Goal: Information Seeking & Learning: Learn about a topic

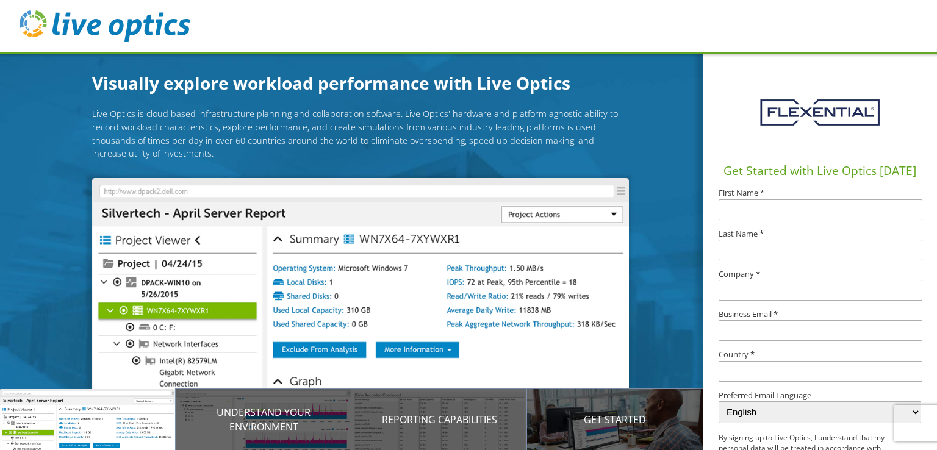
click at [137, 27] on img at bounding box center [105, 26] width 171 height 32
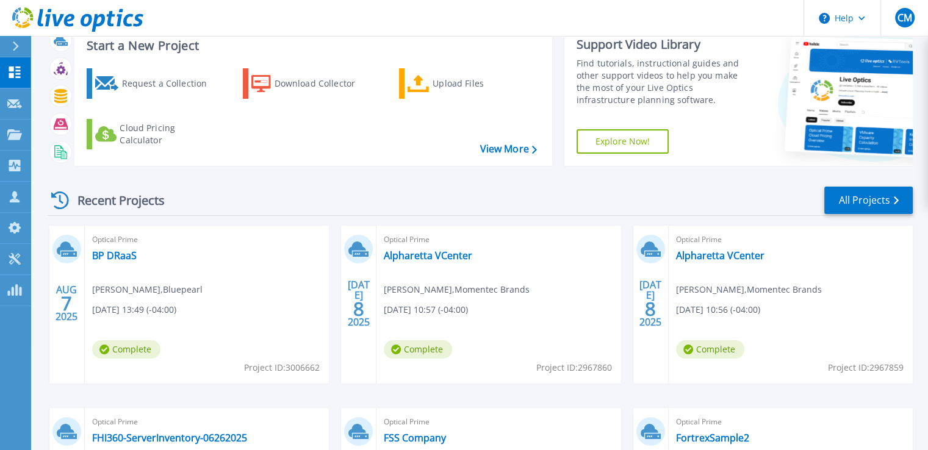
scroll to position [61, 0]
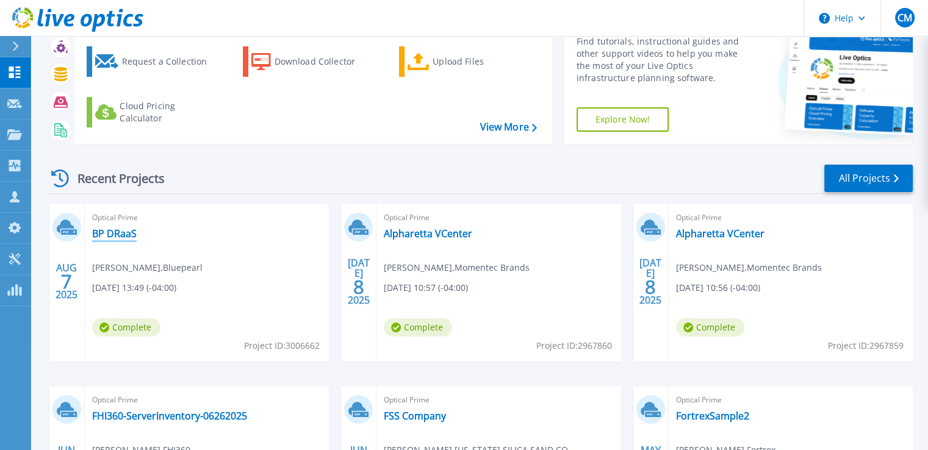
click at [103, 229] on link "BP DRaaS" at bounding box center [114, 234] width 45 height 12
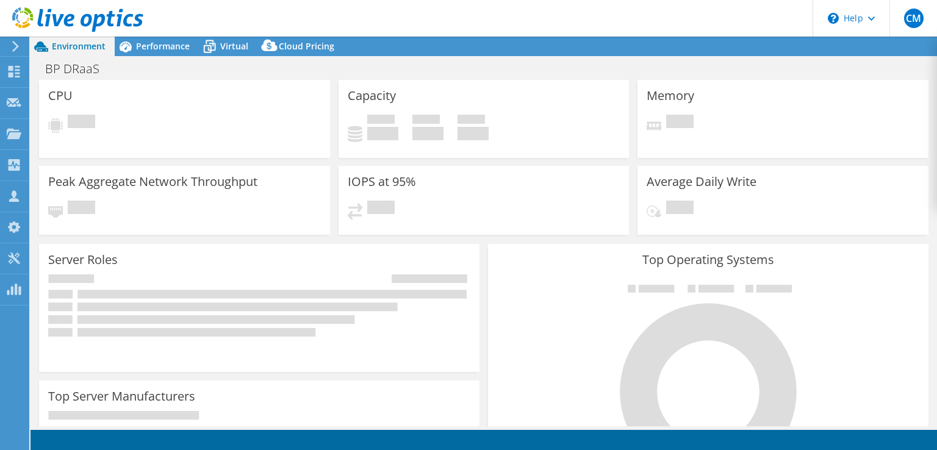
select select "USD"
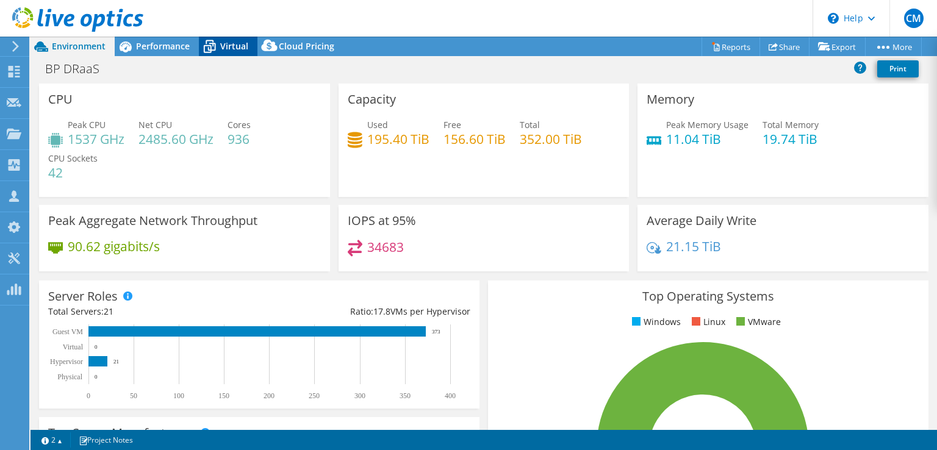
click at [234, 47] on span "Virtual" at bounding box center [234, 46] width 28 height 12
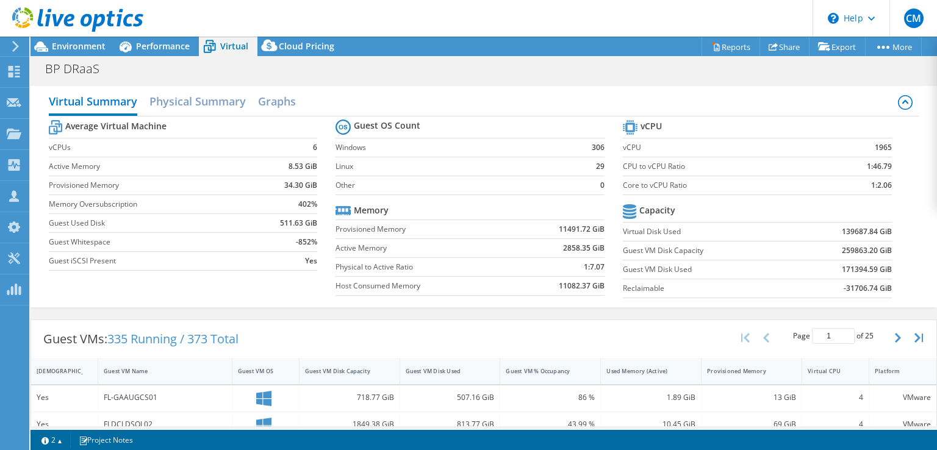
scroll to position [61, 0]
click at [81, 96] on h2 "Virtual Summary" at bounding box center [93, 102] width 88 height 27
click at [190, 97] on h2 "Physical Summary" at bounding box center [197, 102] width 96 height 27
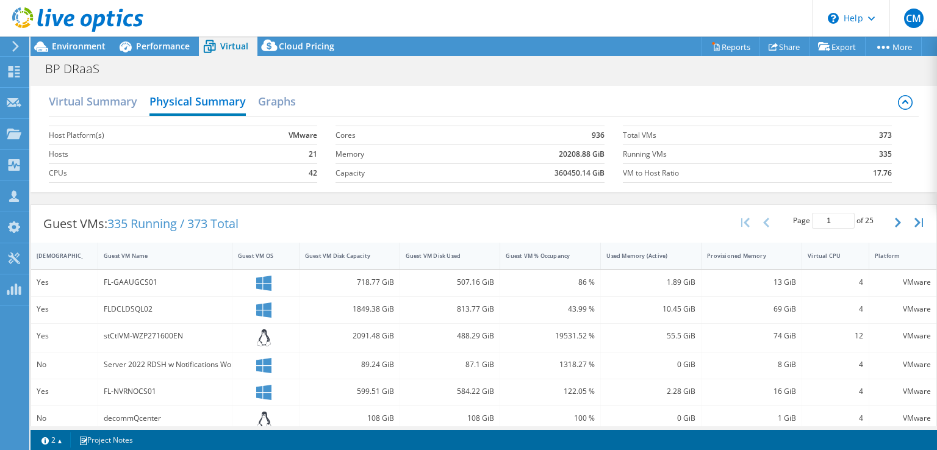
scroll to position [122, 0]
click at [120, 113] on div "Virtual Summary Physical Summary Graphs" at bounding box center [484, 102] width 871 height 27
click at [110, 102] on h2 "Virtual Summary" at bounding box center [93, 102] width 88 height 27
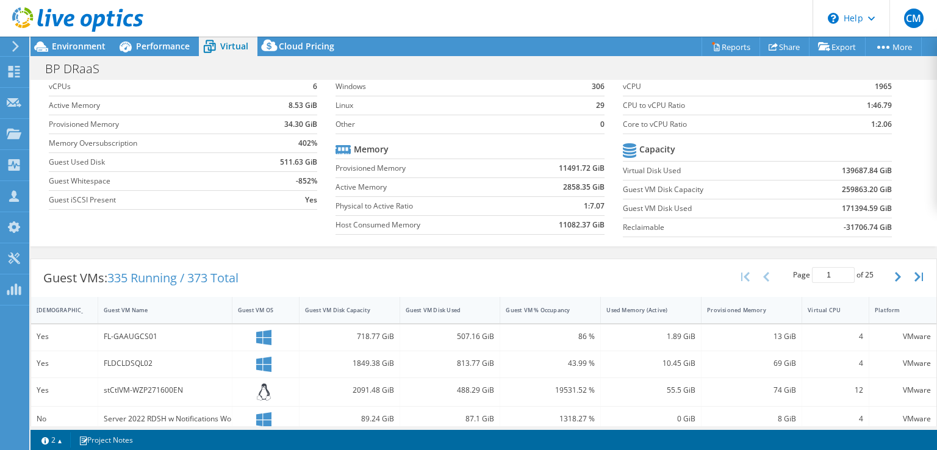
scroll to position [0, 0]
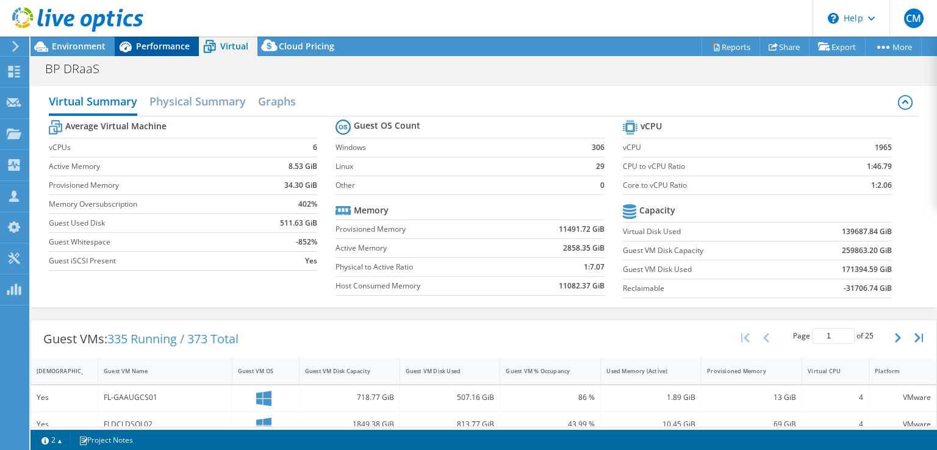
click at [142, 49] on span "Performance" at bounding box center [163, 46] width 54 height 12
